Goal: Navigation & Orientation: Find specific page/section

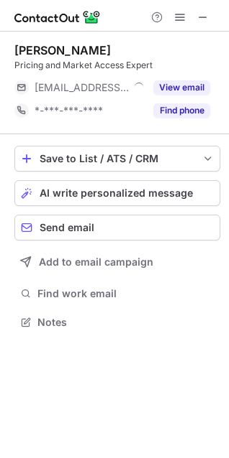
scroll to position [313, 229]
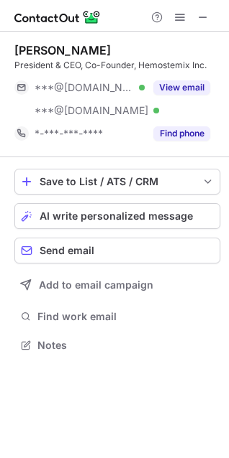
scroll to position [336, 229]
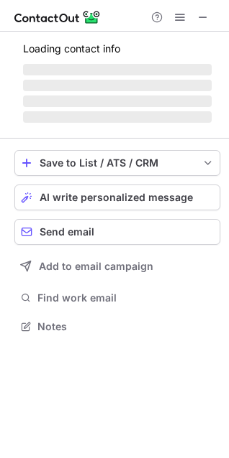
scroll to position [349, 229]
